Goal: Check status: Check status

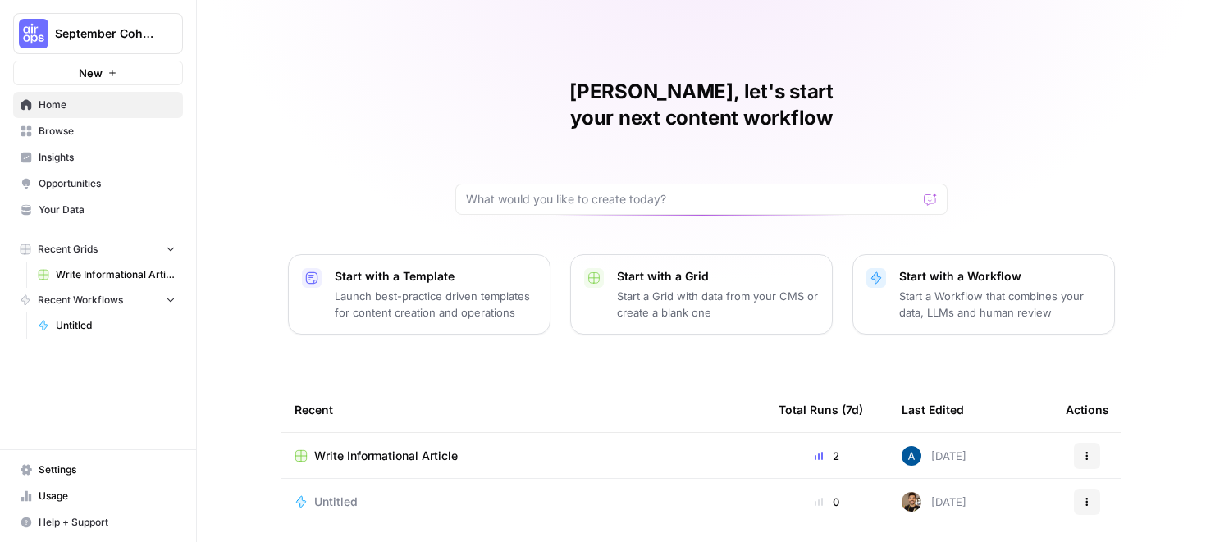
click at [52, 134] on span "Browse" at bounding box center [107, 131] width 137 height 15
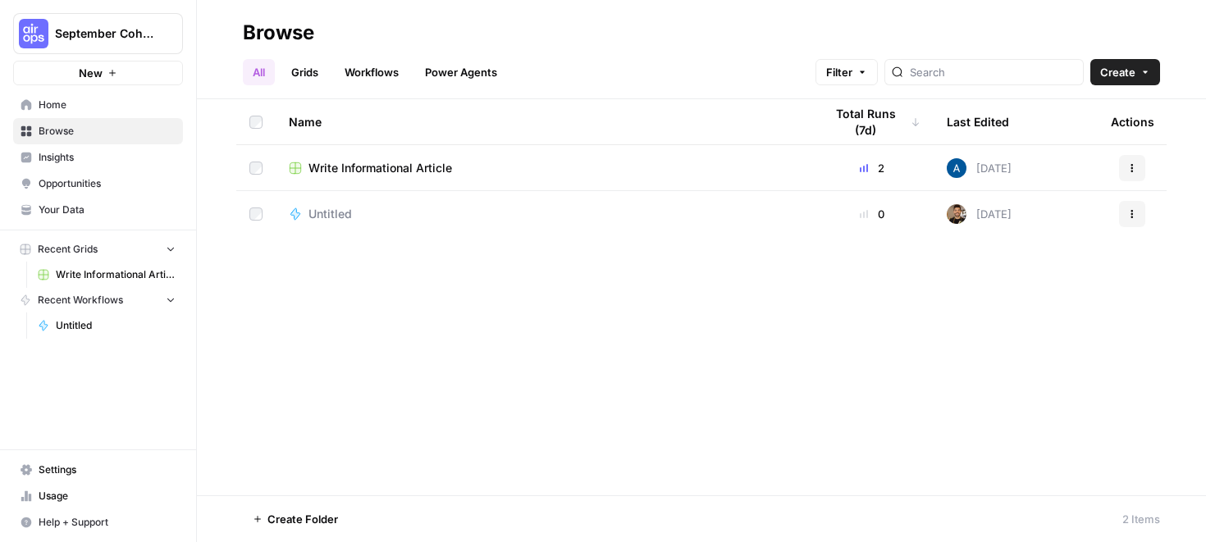
click at [84, 209] on span "Your Data" at bounding box center [107, 210] width 137 height 15
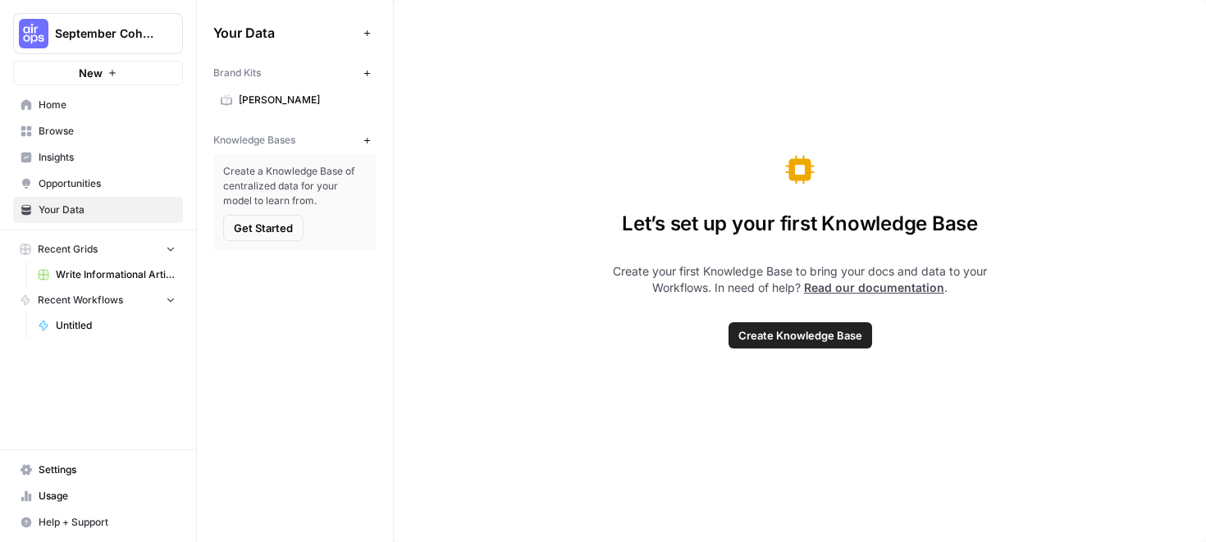
click at [53, 492] on span "Usage" at bounding box center [107, 496] width 137 height 15
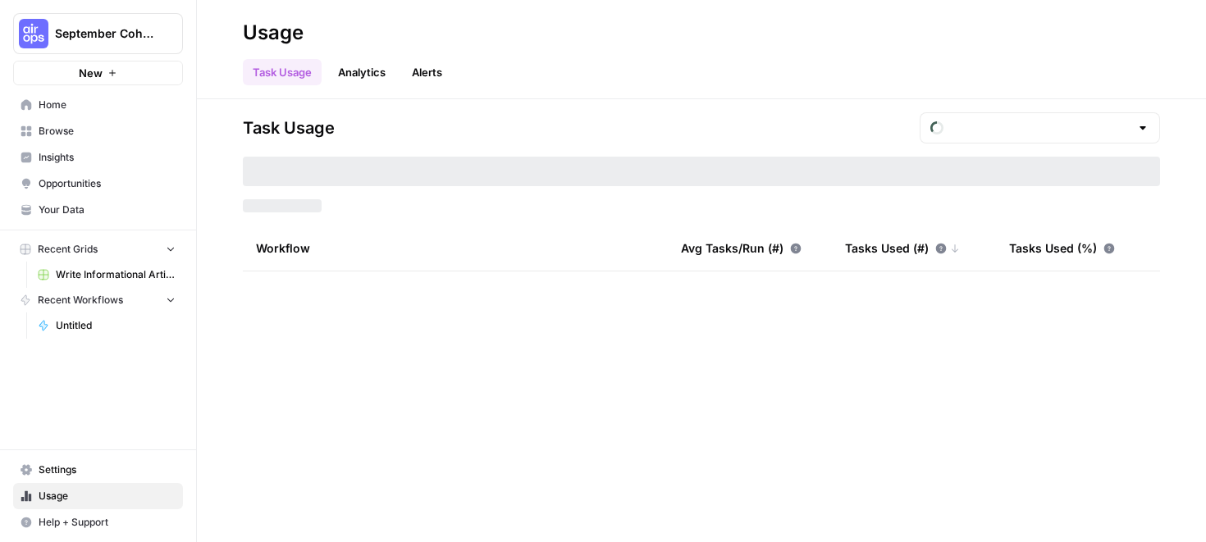
type input "September Tasks"
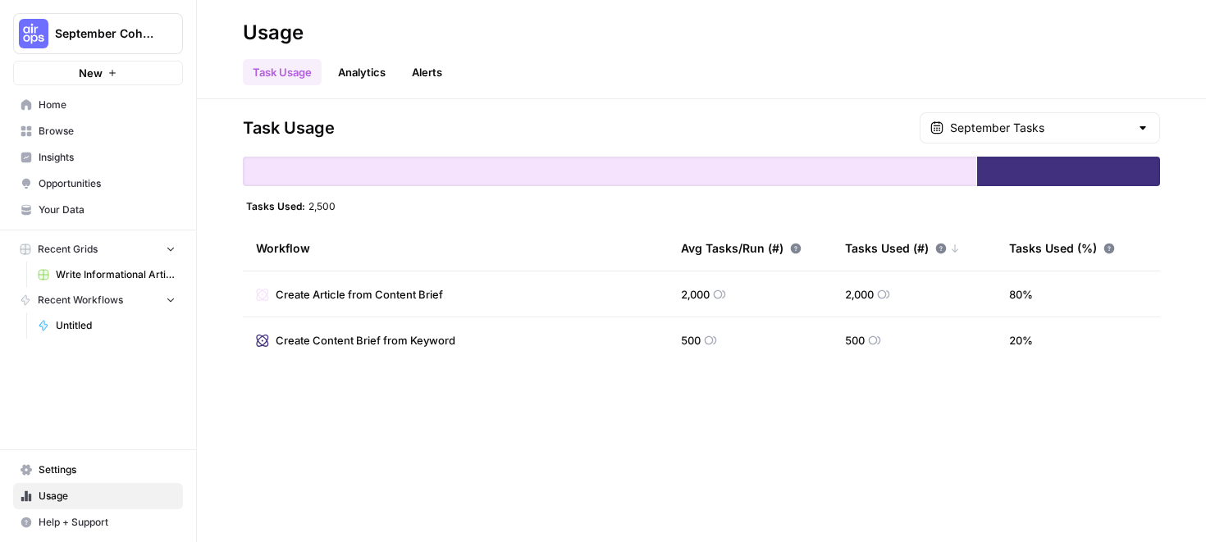
click at [1138, 134] on div at bounding box center [1142, 128] width 13 height 16
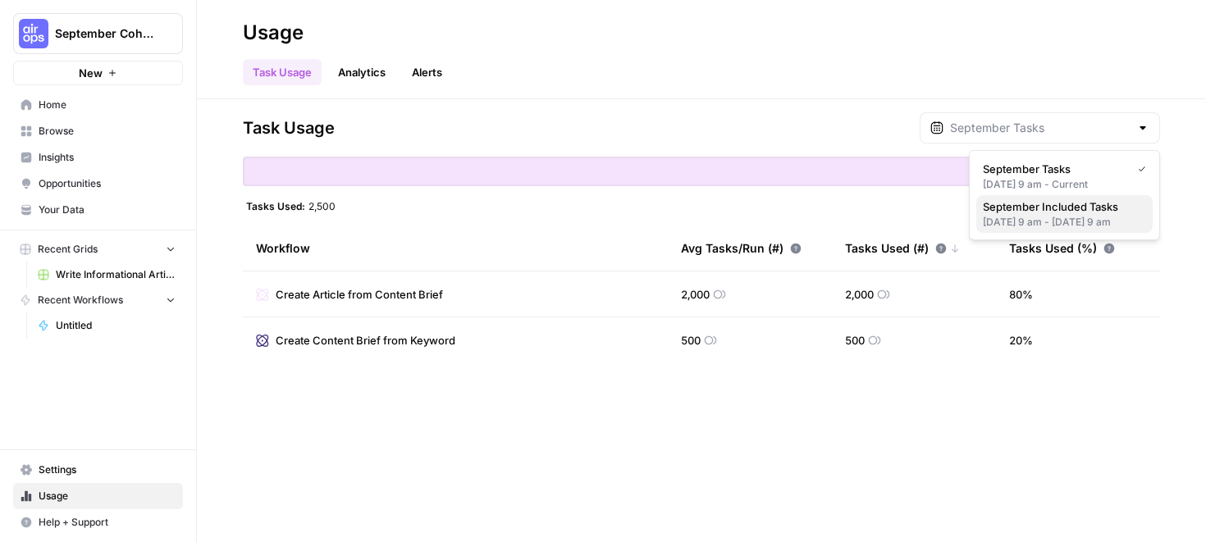
click at [1069, 230] on div "[DATE] 9 am - [DATE] 9 am" at bounding box center [1063, 222] width 163 height 15
type input "September Included Tasks"
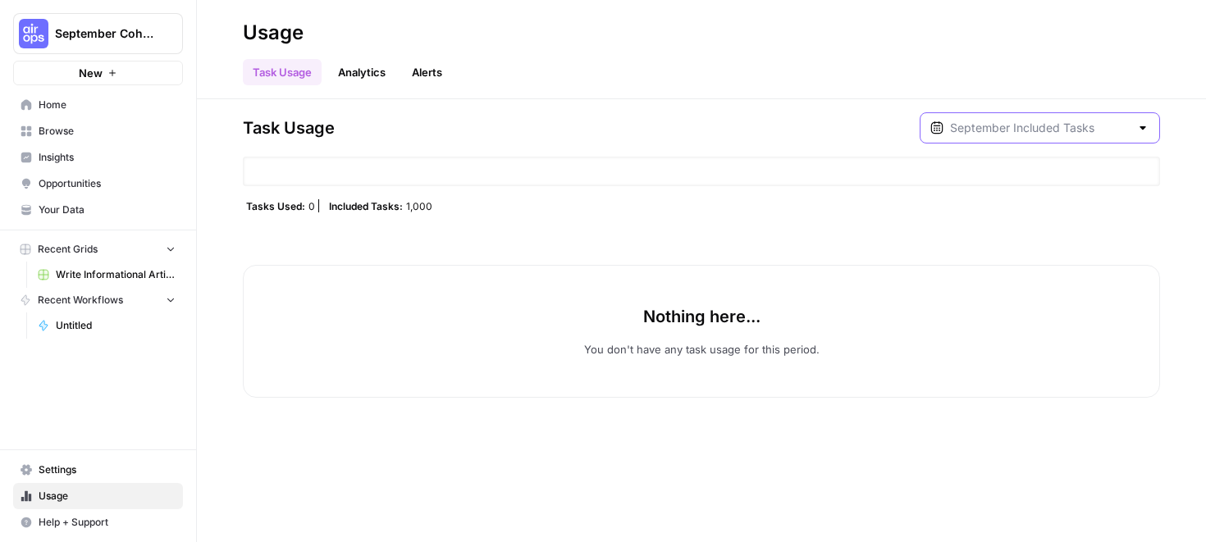
click at [1101, 130] on input "text" at bounding box center [1040, 128] width 180 height 16
type input "September Included Tasks"
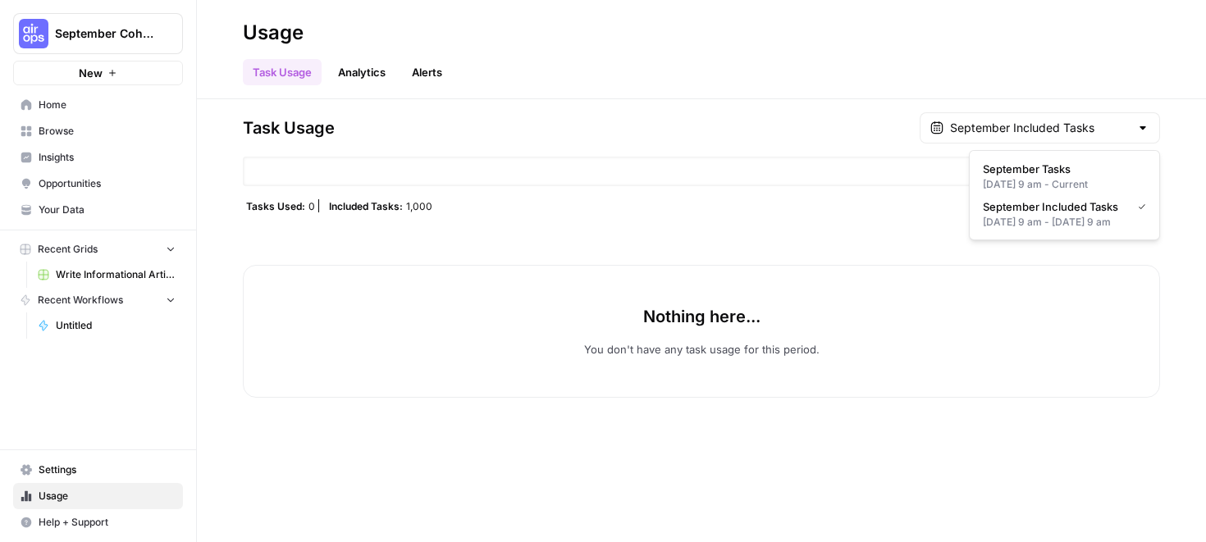
click at [98, 37] on span "September Cohort" at bounding box center [104, 33] width 99 height 16
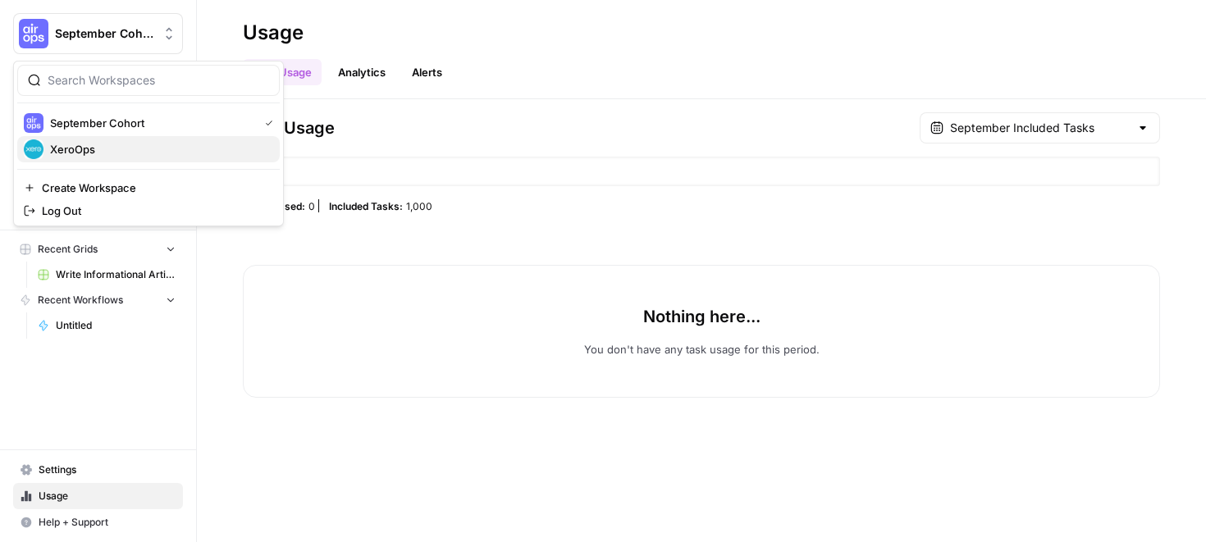
click at [84, 148] on span "XeroOps" at bounding box center [158, 149] width 217 height 16
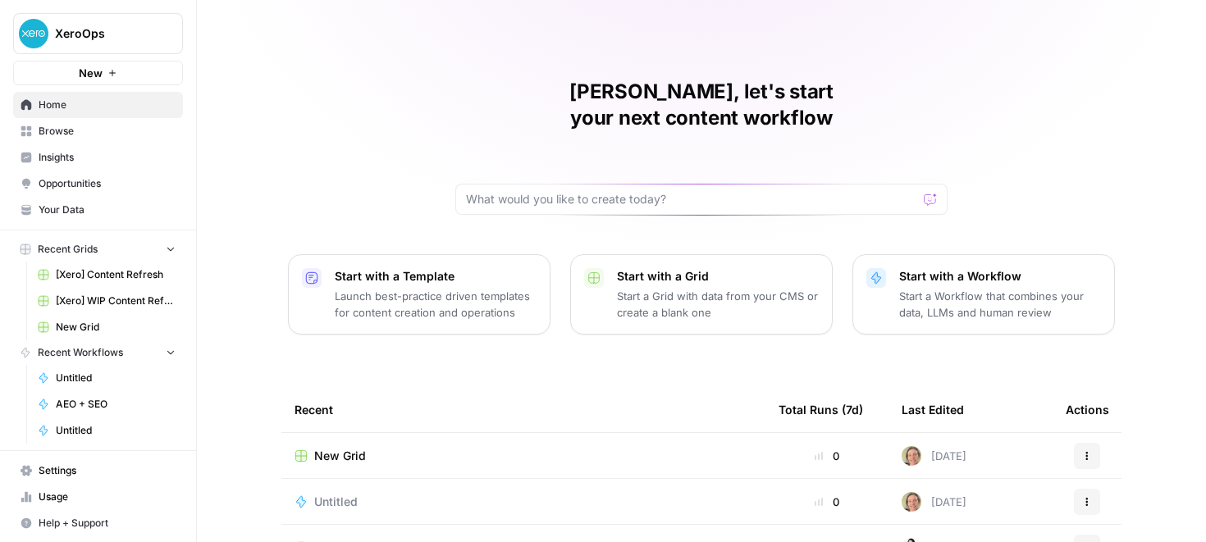
click at [63, 491] on span "Usage" at bounding box center [107, 497] width 137 height 15
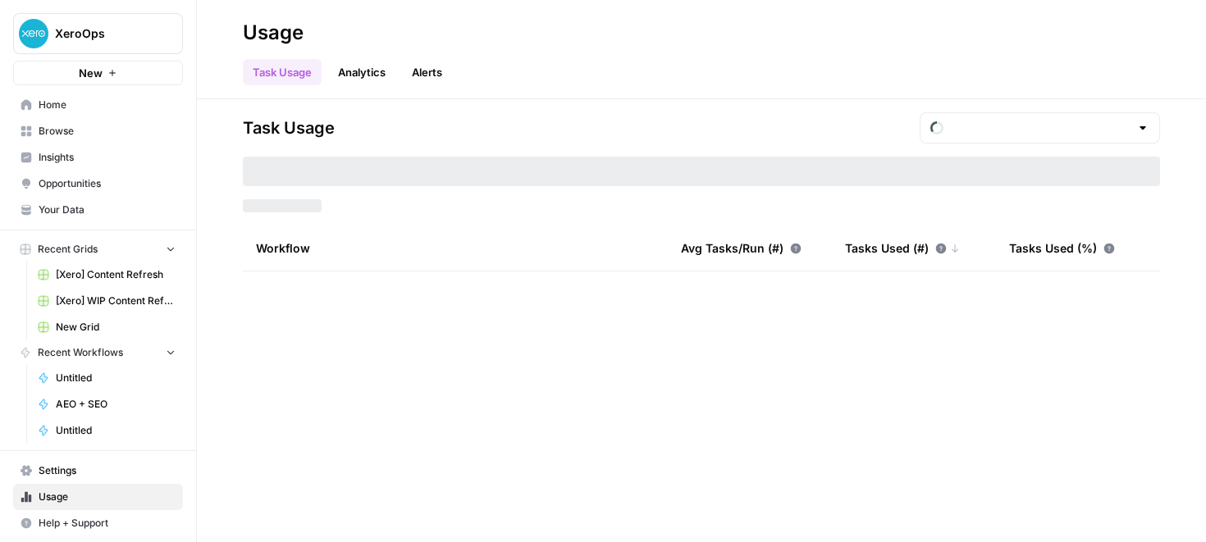
type input "September Tasks"
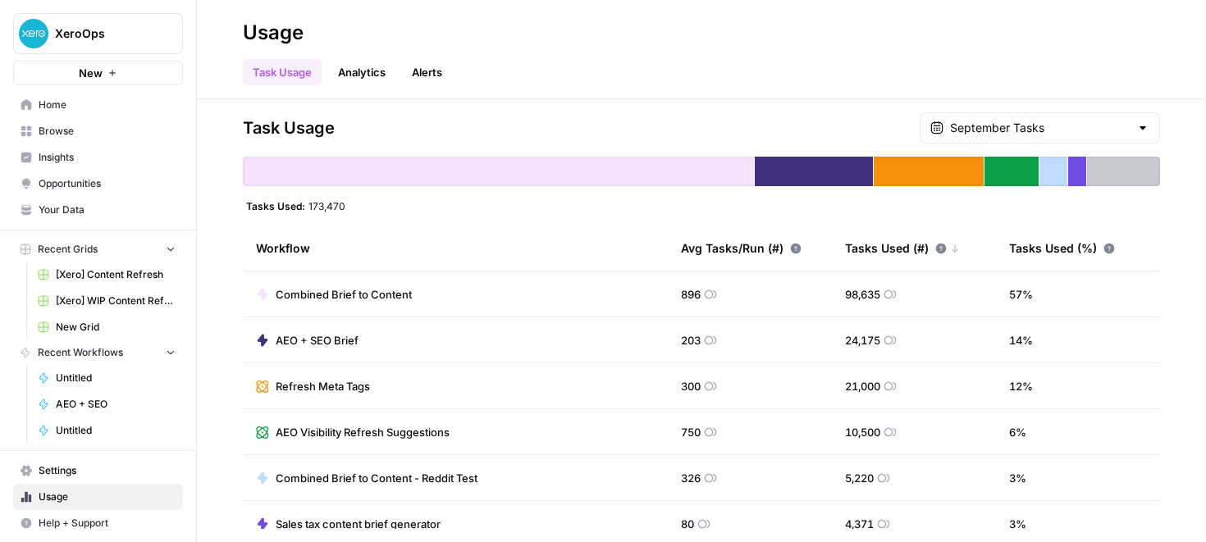
click at [1139, 130] on div at bounding box center [1142, 128] width 13 height 16
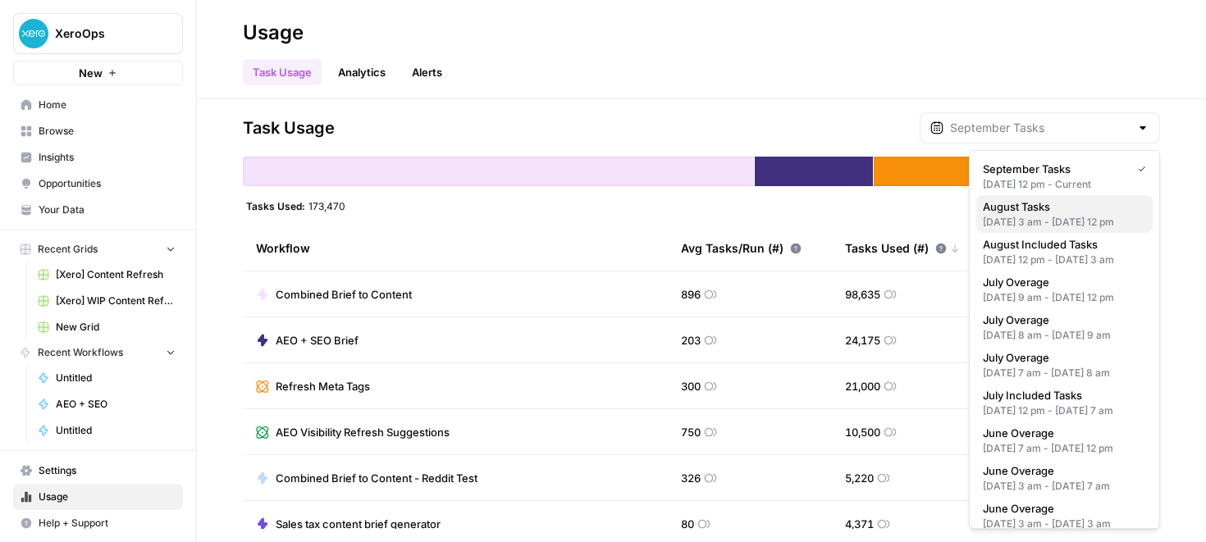
click at [1039, 209] on span "August Tasks" at bounding box center [1060, 206] width 157 height 16
type input "August Tasks"
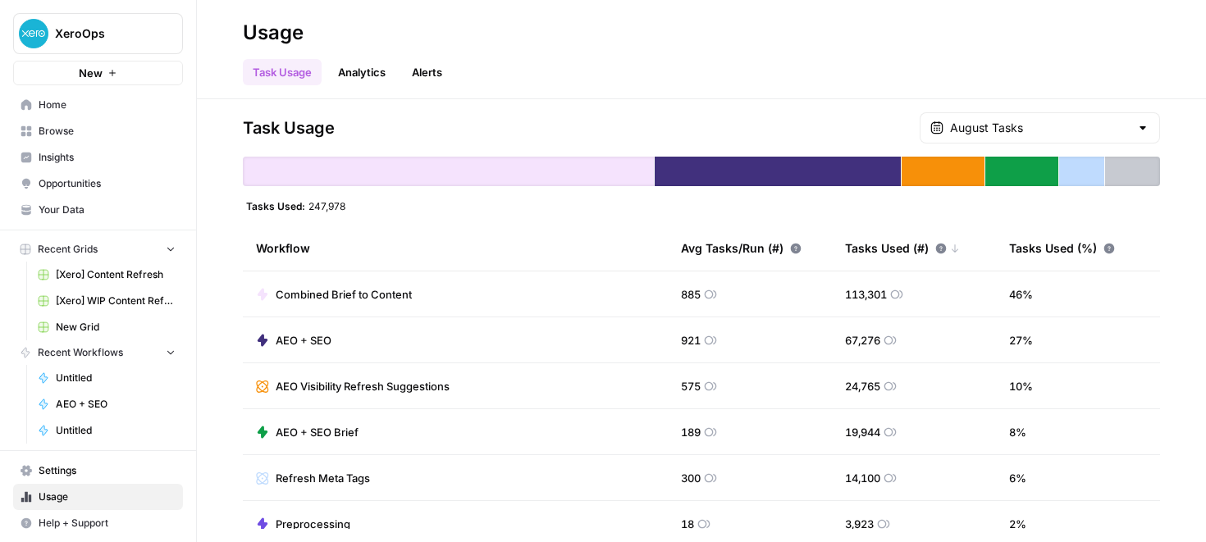
click at [801, 32] on div "Usage" at bounding box center [701, 33] width 917 height 26
